Goal: Information Seeking & Learning: Learn about a topic

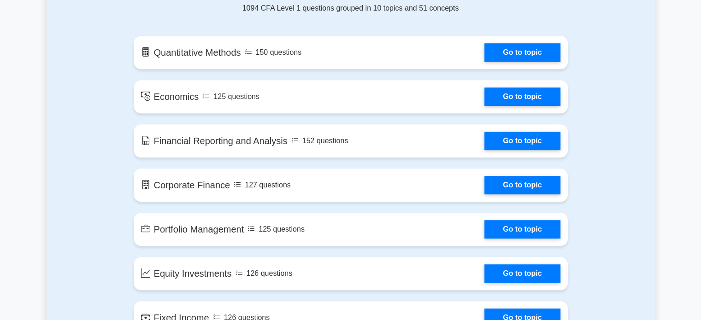
scroll to position [507, 0]
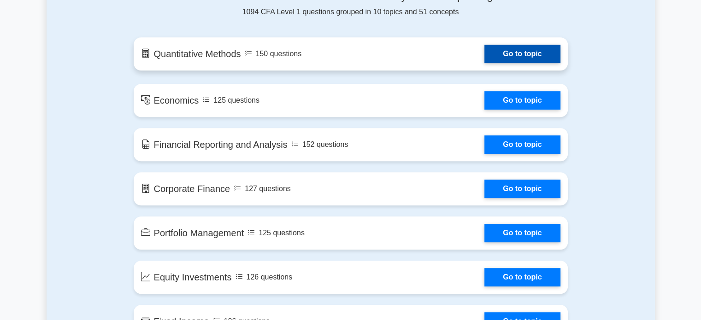
click at [515, 57] on link "Go to topic" at bounding box center [523, 54] width 76 height 18
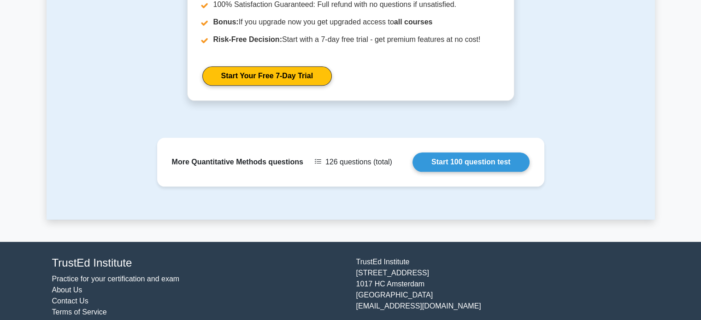
scroll to position [1118, 0]
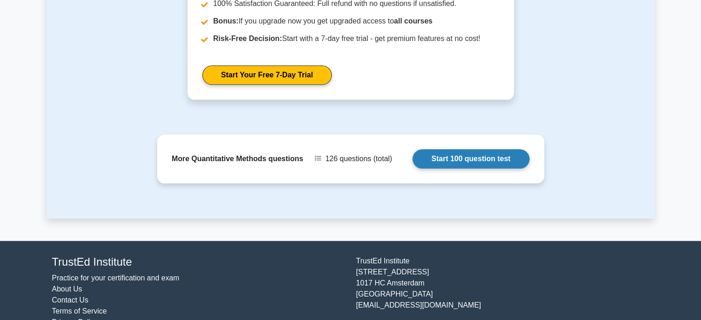
click at [467, 154] on link "Start 100 question test" at bounding box center [471, 158] width 117 height 19
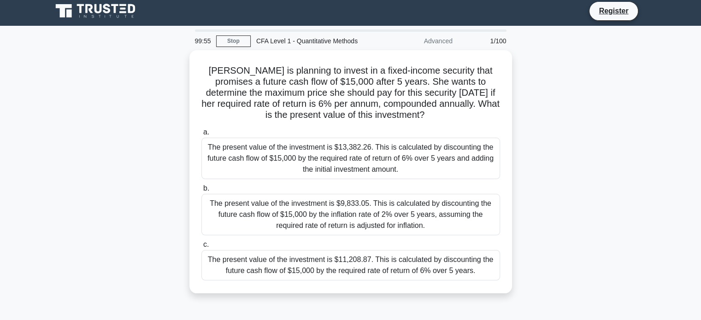
scroll to position [4, 0]
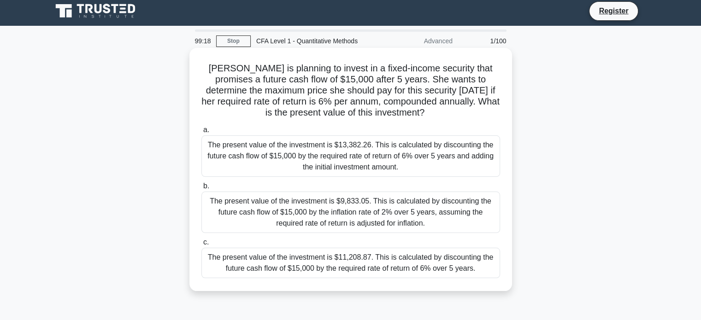
click at [368, 259] on div "The present value of the investment is $11,208.87. This is calculated by discou…" at bounding box center [350, 263] width 299 height 30
click at [201, 246] on input "c. The present value of the investment is $11,208.87. This is calculated by dis…" at bounding box center [201, 243] width 0 height 6
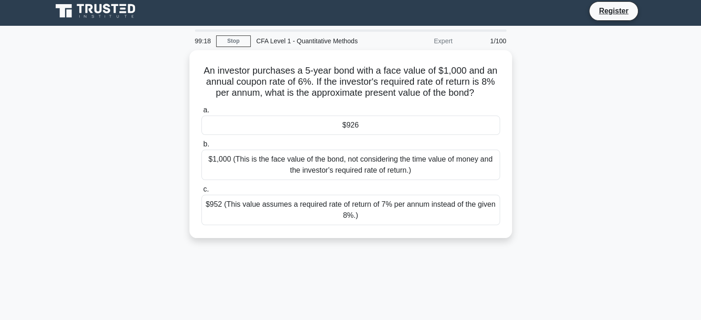
scroll to position [0, 0]
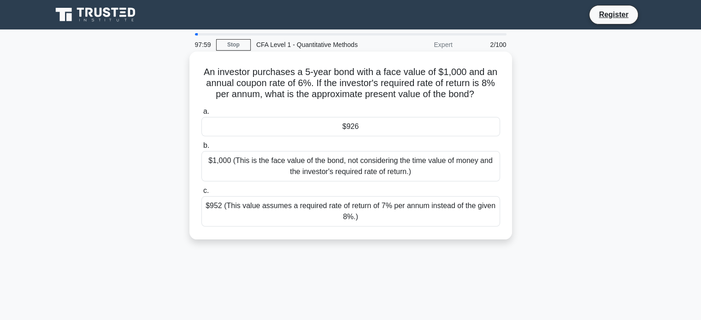
click at [381, 129] on div "$926" at bounding box center [350, 126] width 299 height 19
click at [201, 115] on input "a. $926" at bounding box center [201, 112] width 0 height 6
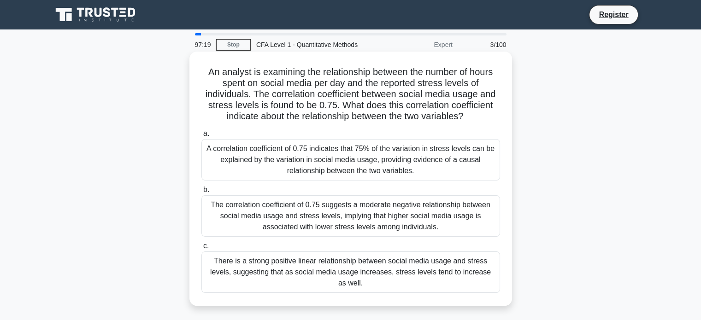
click at [403, 165] on div "A correlation coefficient of 0.75 indicates that 75% of the variation in stress…" at bounding box center [350, 159] width 299 height 41
click at [201, 137] on input "a. A correlation coefficient of 0.75 indicates that 75% of the variation in str…" at bounding box center [201, 134] width 0 height 6
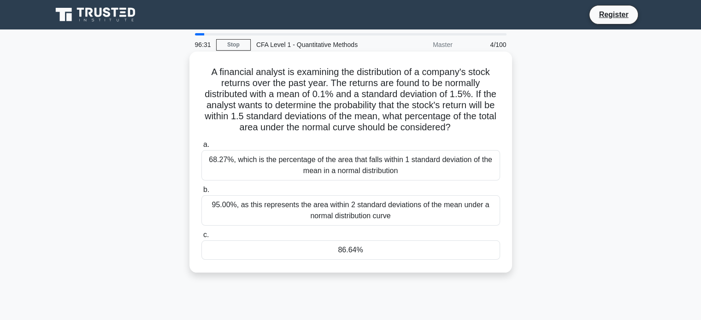
click at [386, 252] on div "86.64%" at bounding box center [350, 250] width 299 height 19
click at [201, 238] on input "c. 86.64%" at bounding box center [201, 235] width 0 height 6
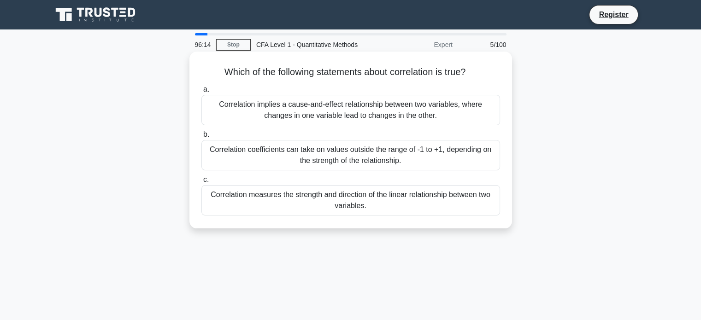
click at [384, 197] on div "Correlation measures the strength and direction of the linear relationship betw…" at bounding box center [350, 200] width 299 height 30
click at [201, 183] on input "c. Correlation measures the strength and direction of the linear relationship b…" at bounding box center [201, 180] width 0 height 6
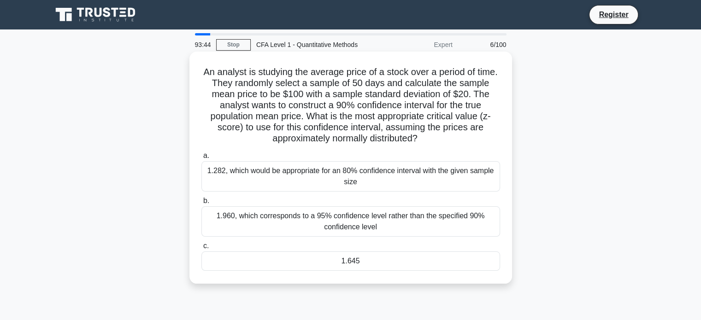
click at [460, 263] on div "1.645" at bounding box center [350, 261] width 299 height 19
click at [201, 249] on input "c. 1.645" at bounding box center [201, 246] width 0 height 6
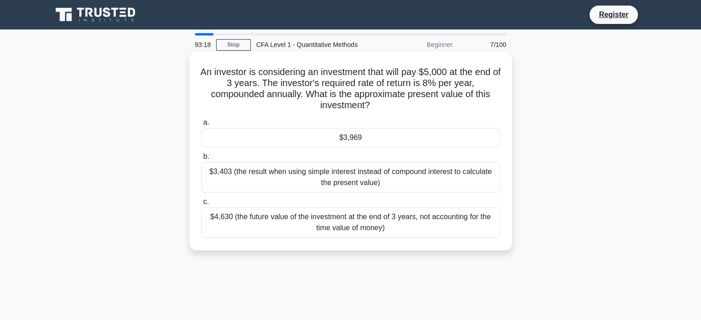
click at [433, 136] on div "$3,969" at bounding box center [350, 137] width 299 height 19
click at [201, 126] on input "a. $3,969" at bounding box center [201, 123] width 0 height 6
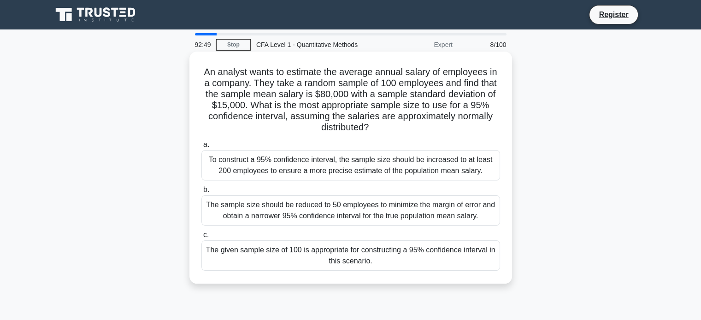
click at [367, 258] on div "The given sample size of 100 is appropriate for constructing a 95% confidence i…" at bounding box center [350, 256] width 299 height 30
click at [201, 238] on input "c. The given sample size of 100 is appropriate for constructing a 95% confidenc…" at bounding box center [201, 235] width 0 height 6
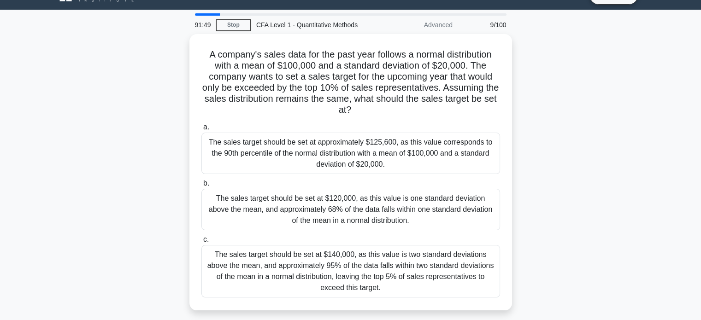
scroll to position [19, 0]
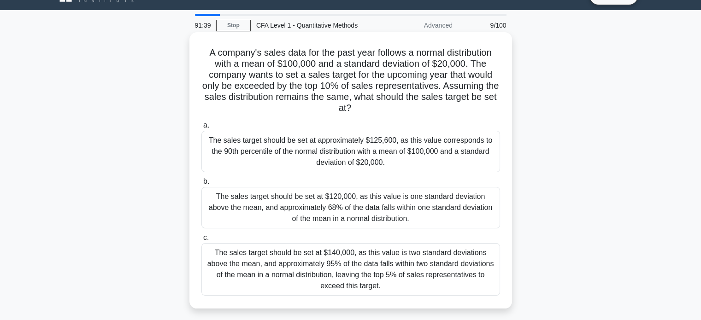
click at [462, 154] on div "The sales target should be set at approximately $125,600, as this value corresp…" at bounding box center [350, 151] width 299 height 41
click at [201, 129] on input "a. The sales target should be set at approximately $125,600, as this value corr…" at bounding box center [201, 126] width 0 height 6
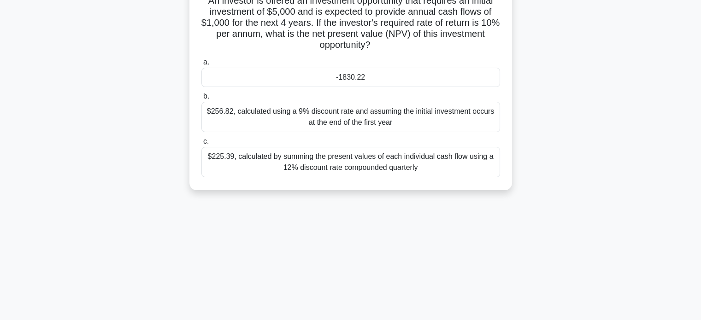
scroll to position [0, 0]
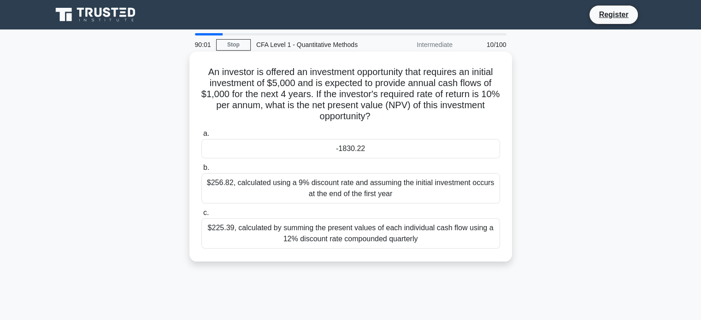
click at [363, 148] on div "-1830.22" at bounding box center [350, 148] width 299 height 19
click at [201, 137] on input "a. -1830.22" at bounding box center [201, 134] width 0 height 6
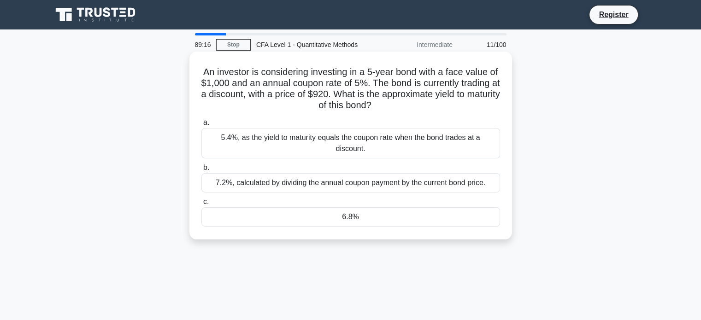
click at [360, 208] on div "6.8%" at bounding box center [350, 216] width 299 height 19
click at [201, 205] on input "c. 6.8%" at bounding box center [201, 202] width 0 height 6
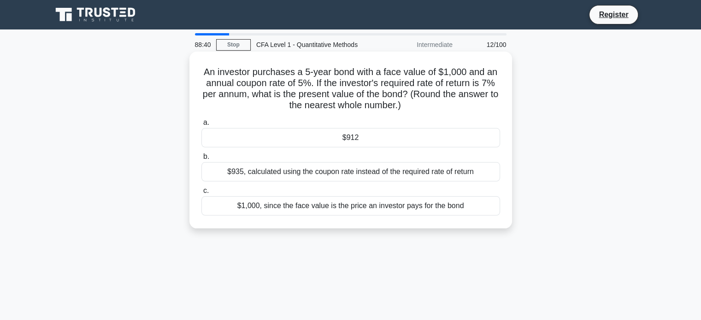
click at [354, 142] on div "$912" at bounding box center [350, 137] width 299 height 19
click at [201, 126] on input "a. $912" at bounding box center [201, 123] width 0 height 6
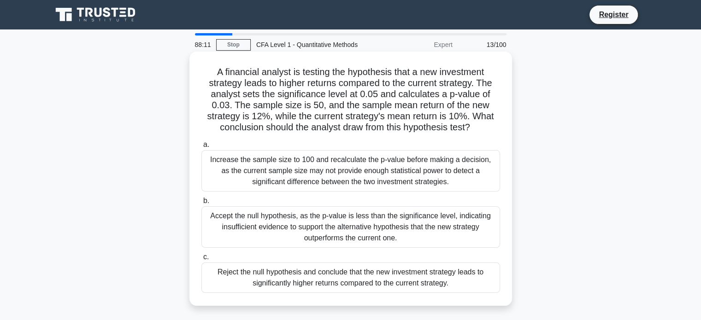
click at [343, 167] on div "Increase the sample size to 100 and recalculate the p-value before making a dec…" at bounding box center [350, 170] width 299 height 41
click at [201, 148] on input "a. Increase the sample size to 100 and recalculate the p-value before making a …" at bounding box center [201, 145] width 0 height 6
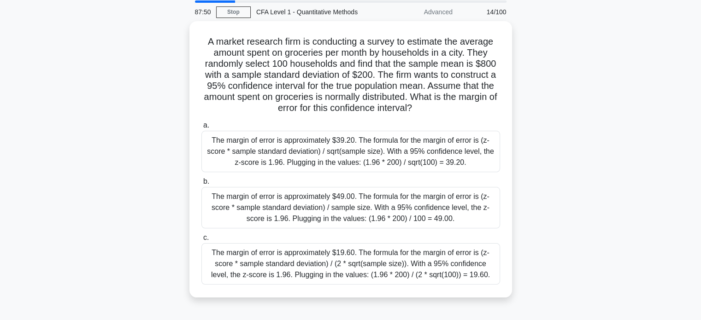
scroll to position [33, 0]
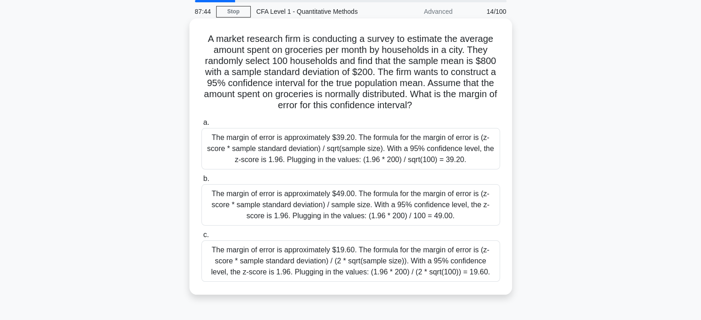
click at [354, 159] on div "The margin of error is approximately $39.20. The formula for the margin of erro…" at bounding box center [350, 148] width 299 height 41
click at [201, 126] on input "a. The margin of error is approximately $39.20. The formula for the margin of e…" at bounding box center [201, 123] width 0 height 6
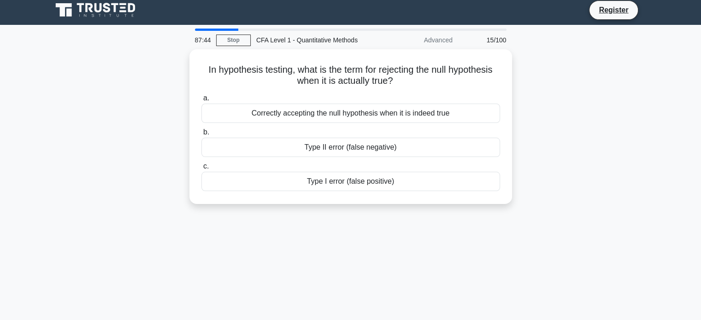
scroll to position [0, 0]
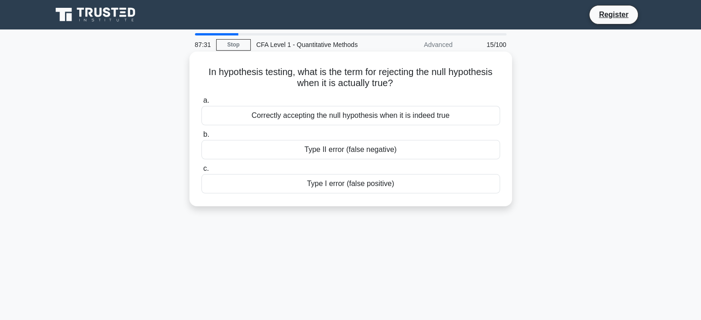
click at [427, 187] on div "Type I error (false positive)" at bounding box center [350, 183] width 299 height 19
click at [201, 172] on input "c. Type I error (false positive)" at bounding box center [201, 169] width 0 height 6
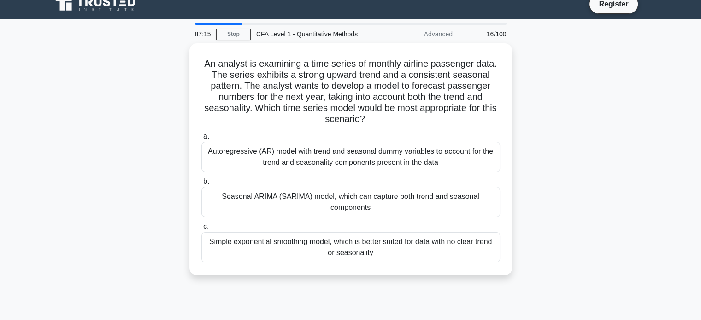
scroll to position [11, 0]
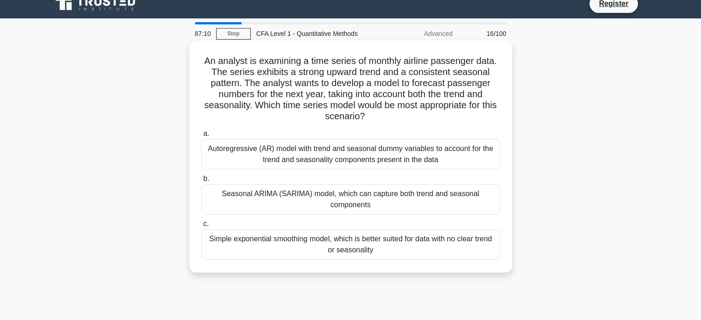
click at [469, 160] on div "Autoregressive (AR) model with trend and seasonal dummy variables to account fo…" at bounding box center [350, 154] width 299 height 30
click at [201, 137] on input "a. Autoregressive (AR) model with trend and seasonal dummy variables to account…" at bounding box center [201, 134] width 0 height 6
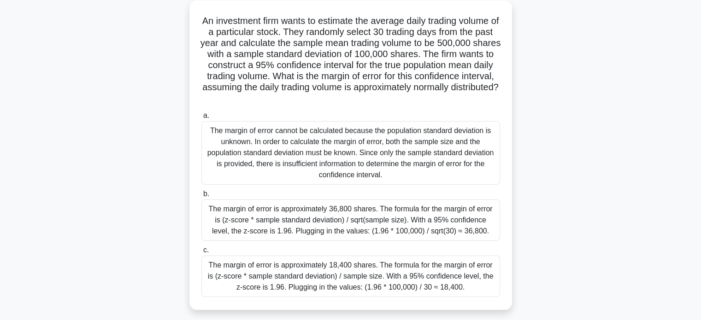
scroll to position [55, 0]
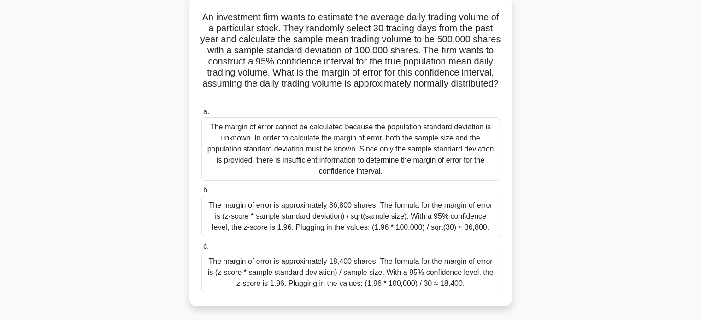
click at [435, 172] on div "The margin of error cannot be calculated because the population standard deviat…" at bounding box center [350, 150] width 299 height 64
click at [201, 115] on input "a. The margin of error cannot be calculated because the population standard dev…" at bounding box center [201, 112] width 0 height 6
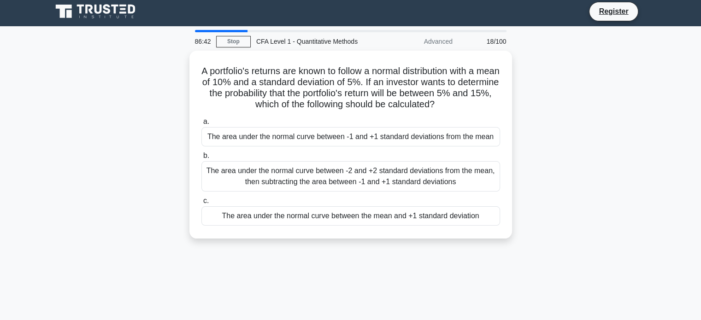
scroll to position [0, 0]
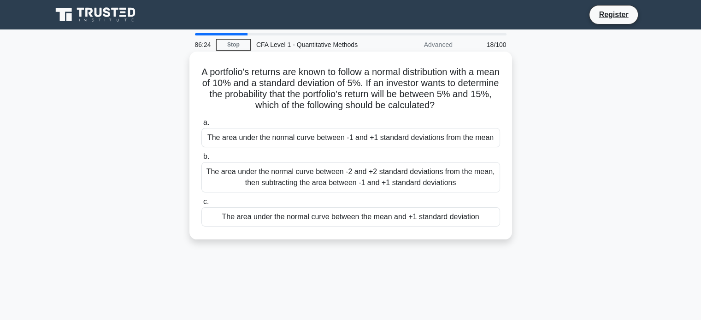
click at [426, 142] on div "The area under the normal curve between -1 and +1 standard deviations from the …" at bounding box center [350, 137] width 299 height 19
click at [201, 126] on input "a. The area under the normal curve between -1 and +1 standard deviations from t…" at bounding box center [201, 123] width 0 height 6
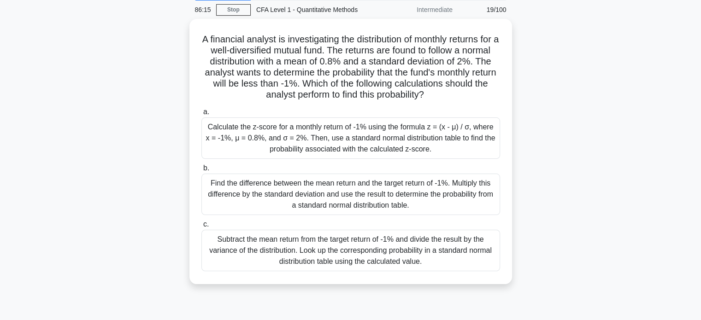
scroll to position [35, 0]
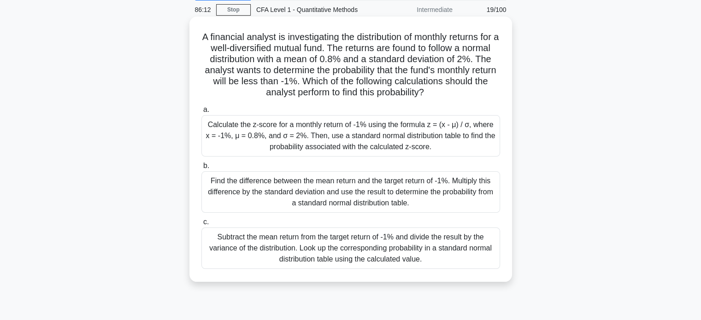
click at [419, 197] on div "Find the difference between the mean return and the target return of -1%. Multi…" at bounding box center [350, 191] width 299 height 41
click at [201, 169] on input "b. Find the difference between the mean return and the target return of -1%. Mu…" at bounding box center [201, 166] width 0 height 6
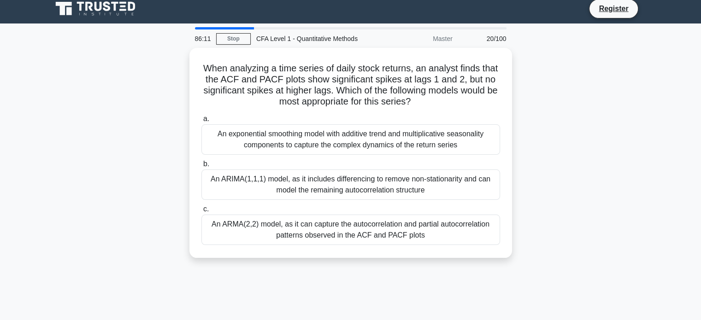
scroll to position [0, 0]
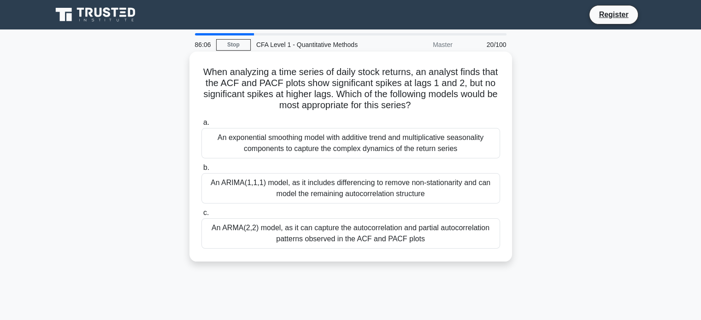
click at [422, 152] on div "An exponential smoothing model with additive trend and multiplicative seasonali…" at bounding box center [350, 143] width 299 height 30
click at [201, 126] on input "a. An exponential smoothing model with additive trend and multiplicative season…" at bounding box center [201, 123] width 0 height 6
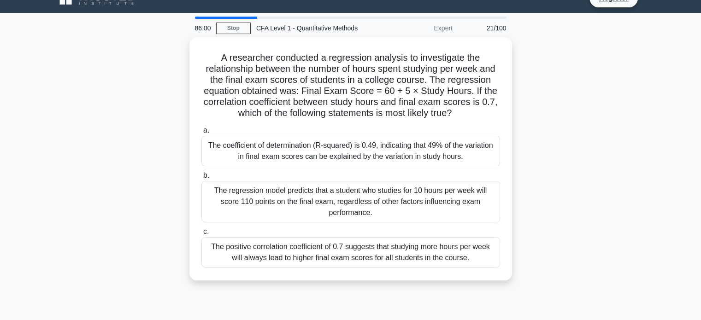
scroll to position [18, 0]
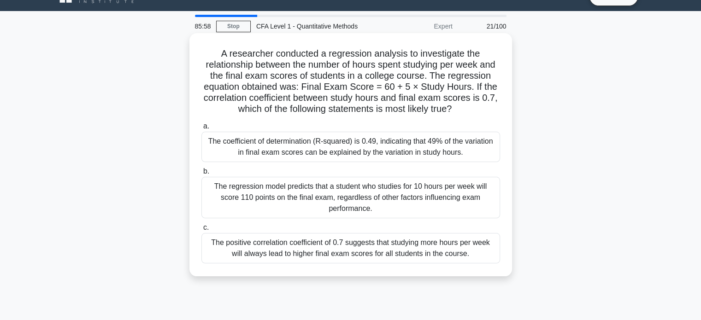
click at [456, 158] on div "The coefficient of determination (R-squared) is 0.49, indicating that 49% of th…" at bounding box center [350, 147] width 299 height 30
click at [201, 130] on input "a. The coefficient of determination (R-squared) is 0.49, indicating that 49% of…" at bounding box center [201, 127] width 0 height 6
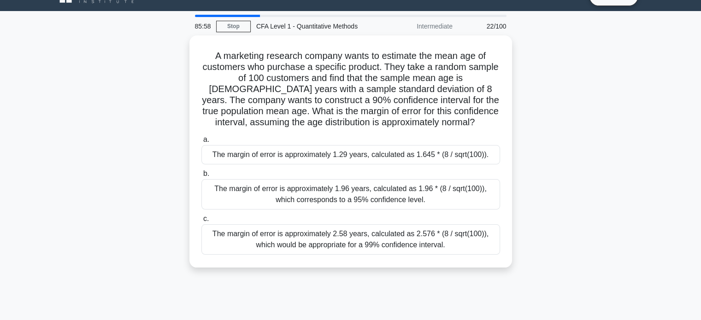
scroll to position [0, 0]
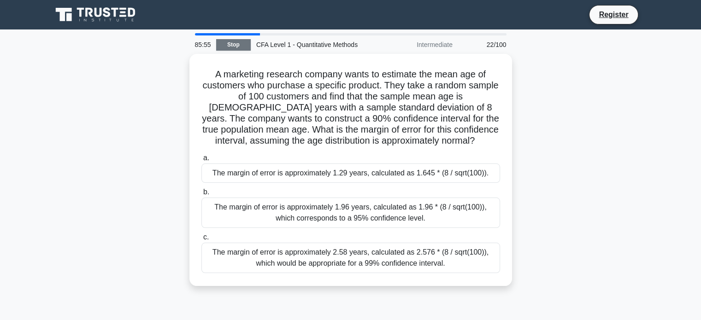
click at [238, 39] on link "Stop" at bounding box center [233, 45] width 35 height 12
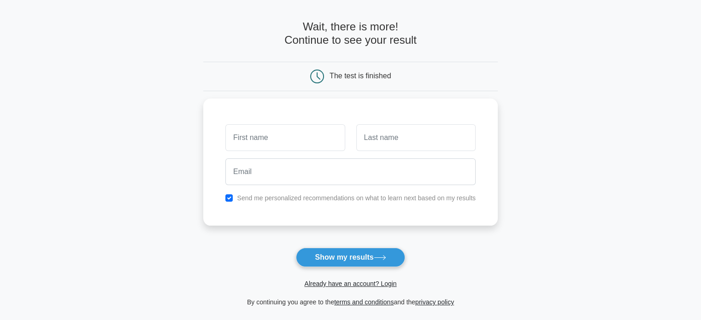
scroll to position [33, 0]
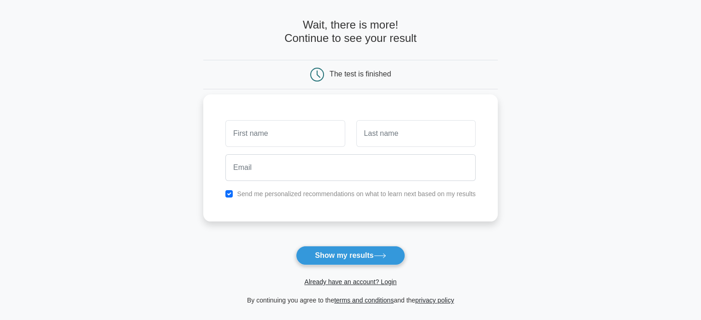
click at [313, 140] on input "text" at bounding box center [284, 133] width 119 height 27
click at [361, 252] on button "Show my results" at bounding box center [350, 255] width 109 height 19
click at [284, 122] on input "text" at bounding box center [284, 133] width 119 height 27
type input "Simmy"
click at [390, 124] on input "text" at bounding box center [415, 133] width 119 height 27
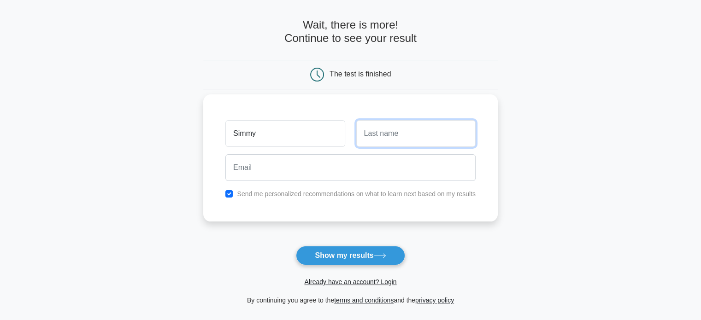
type input "Menezes"
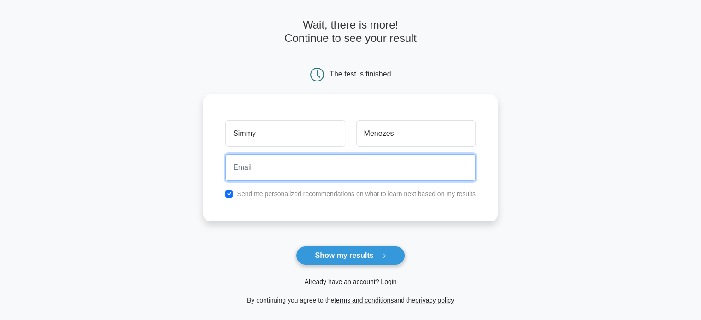
click at [388, 168] on input "email" at bounding box center [350, 167] width 250 height 27
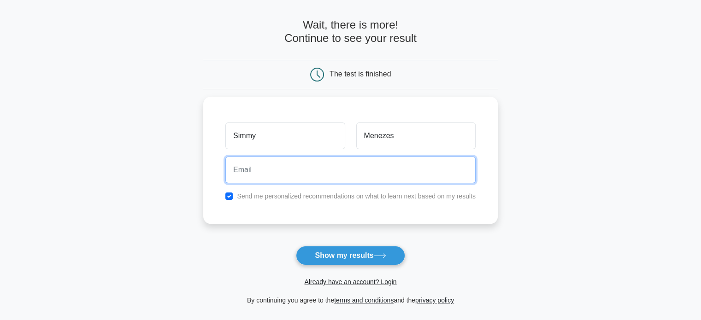
type input "[EMAIL_ADDRESS][DOMAIN_NAME]"
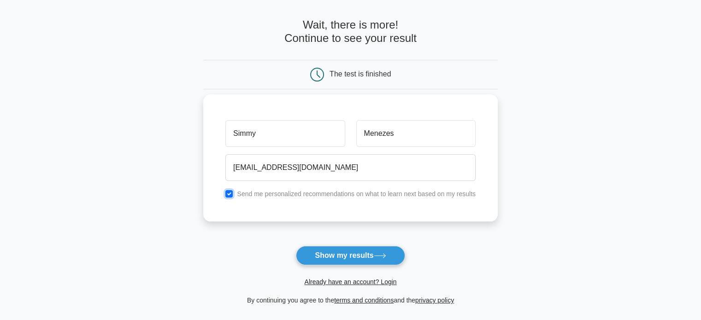
click at [233, 191] on input "checkbox" at bounding box center [228, 193] width 7 height 7
checkbox input "false"
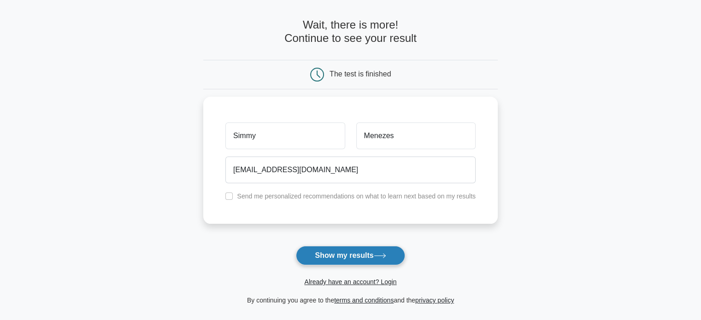
click at [360, 253] on button "Show my results" at bounding box center [350, 255] width 109 height 19
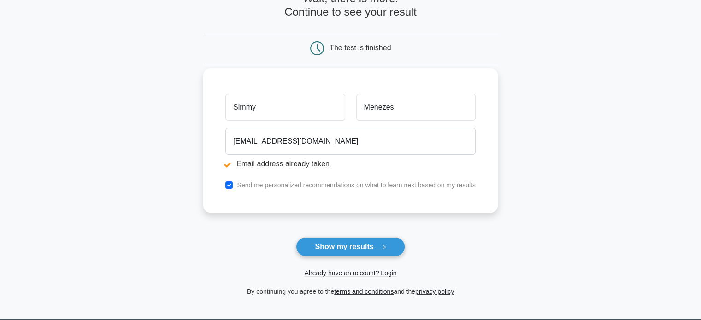
scroll to position [94, 0]
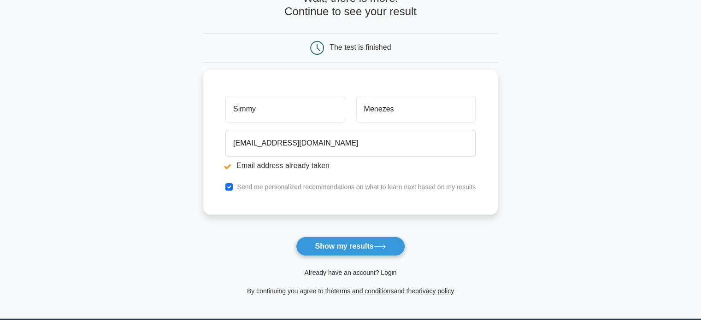
click at [345, 273] on link "Already have an account? Login" at bounding box center [350, 272] width 92 height 7
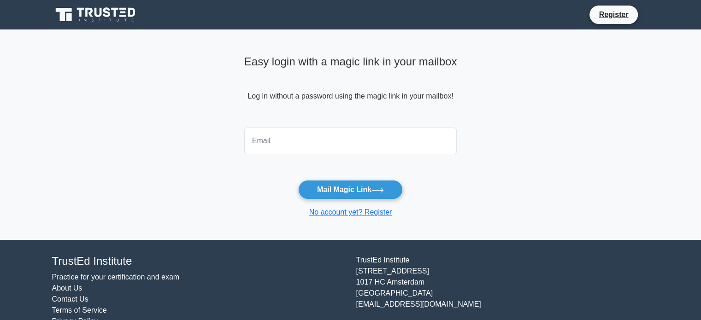
click at [309, 144] on input "email" at bounding box center [350, 141] width 213 height 27
type input "[EMAIL_ADDRESS][DOMAIN_NAME]"
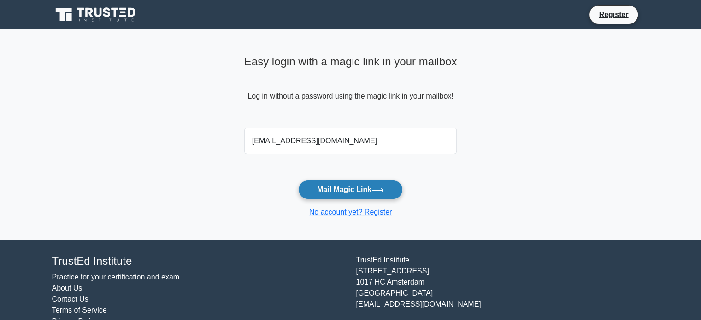
click at [364, 191] on button "Mail Magic Link" at bounding box center [350, 189] width 105 height 19
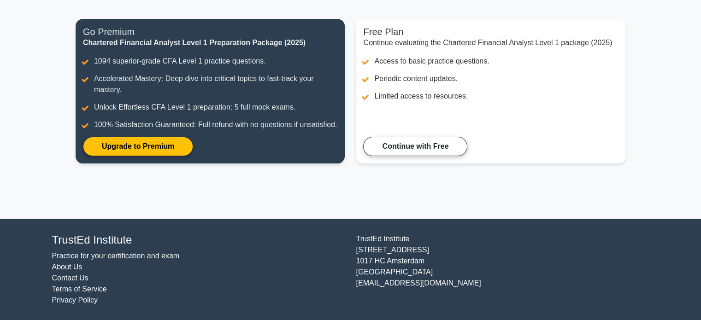
scroll to position [83, 0]
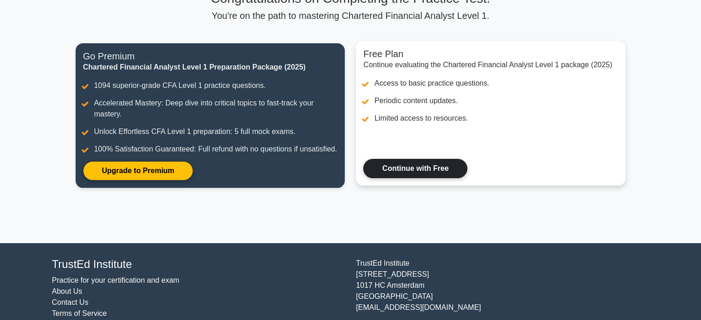
click at [433, 170] on link "Continue with Free" at bounding box center [415, 168] width 104 height 19
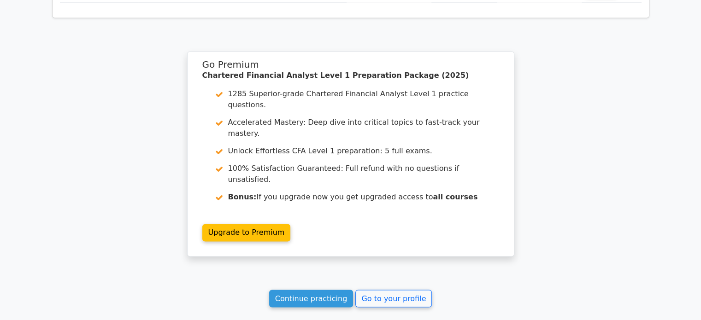
scroll to position [1525, 0]
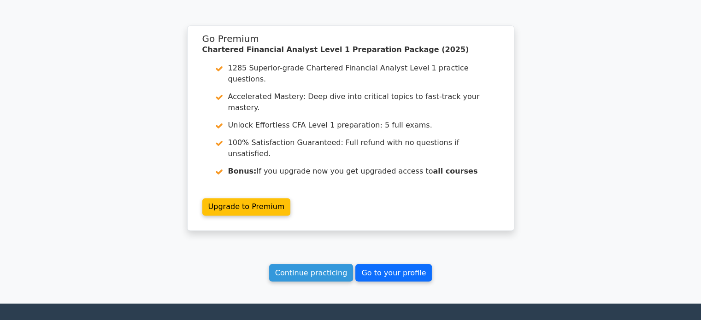
click at [402, 264] on link "Go to your profile" at bounding box center [393, 273] width 77 height 18
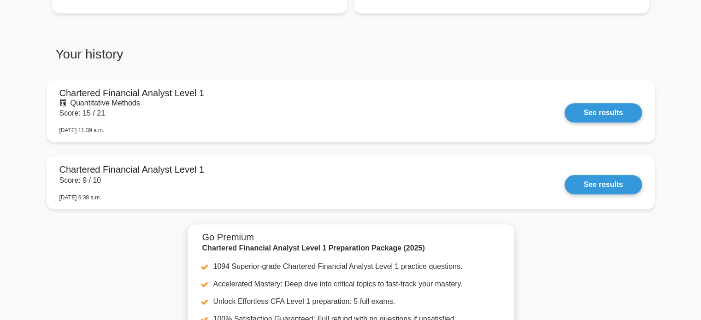
scroll to position [671, 0]
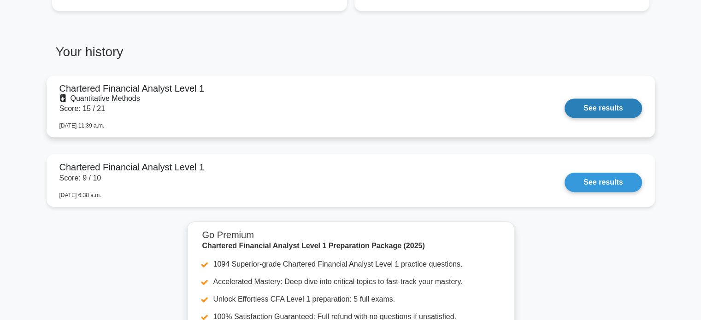
click at [594, 108] on link "See results" at bounding box center [603, 108] width 77 height 19
